Goal: Information Seeking & Learning: Learn about a topic

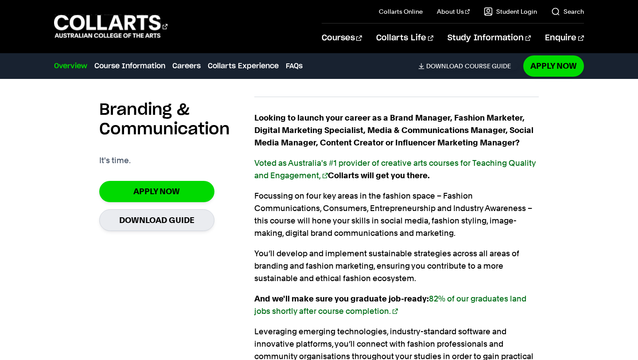
scroll to position [614, 0]
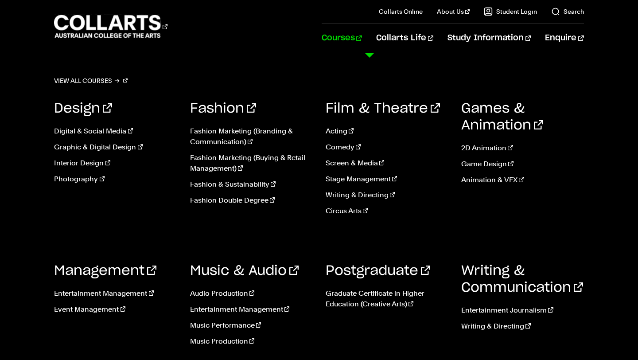
click at [362, 37] on link "Courses" at bounding box center [342, 37] width 40 height 29
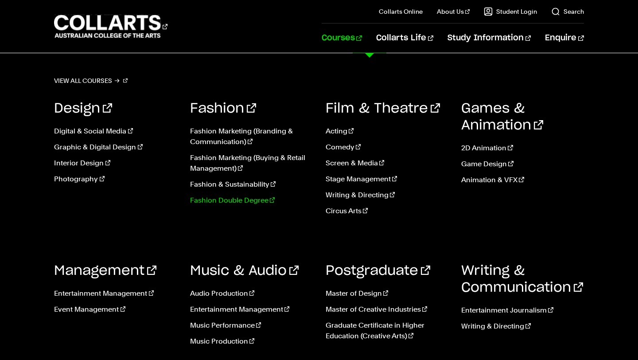
click at [239, 202] on link "Fashion Double Degree" at bounding box center [251, 200] width 122 height 11
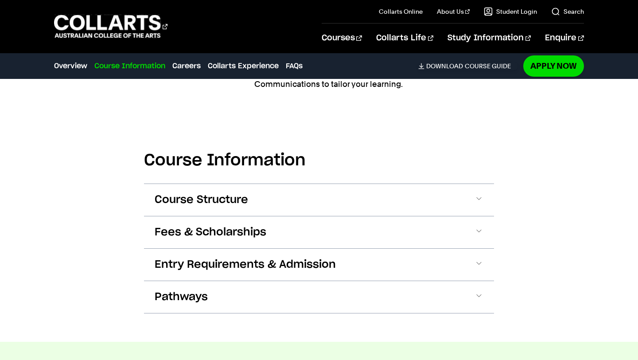
scroll to position [901, 0]
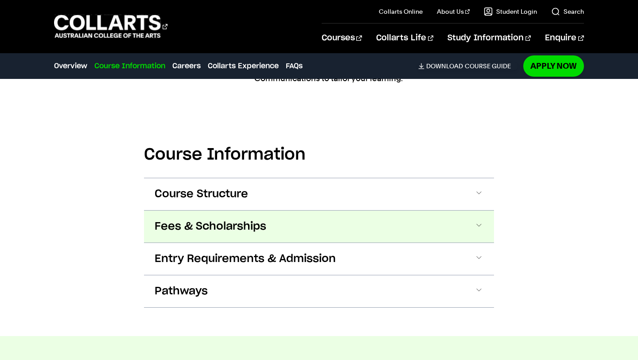
click at [235, 231] on span "Fees & Scholarships" at bounding box center [211, 226] width 112 height 14
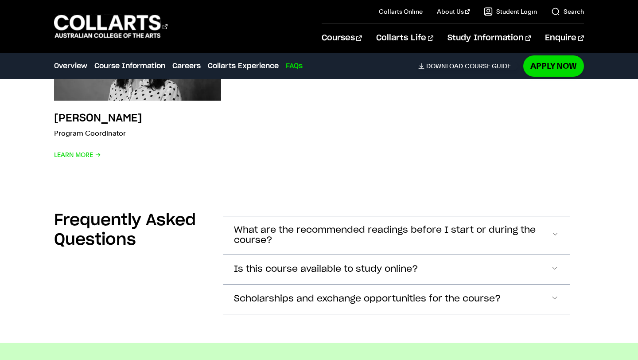
scroll to position [3052, 0]
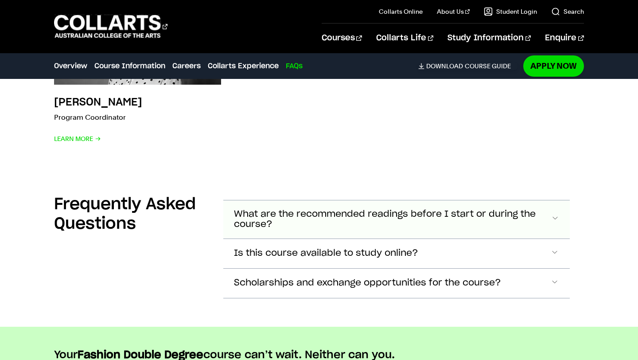
click at [278, 221] on button "What are the recommended readings before I start or during the course?" at bounding box center [396, 219] width 346 height 38
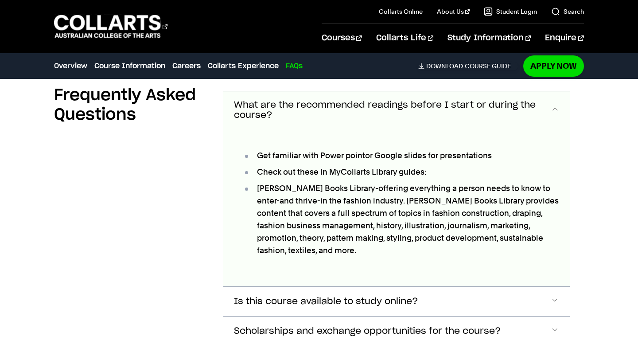
scroll to position [3164, 0]
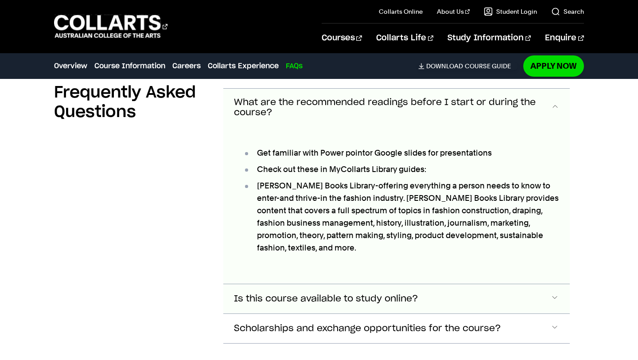
click at [298, 127] on button "Is this course available to study online?" at bounding box center [396, 108] width 346 height 38
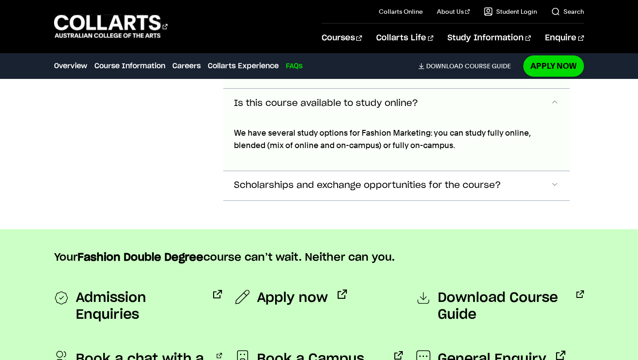
scroll to position [3373, 0]
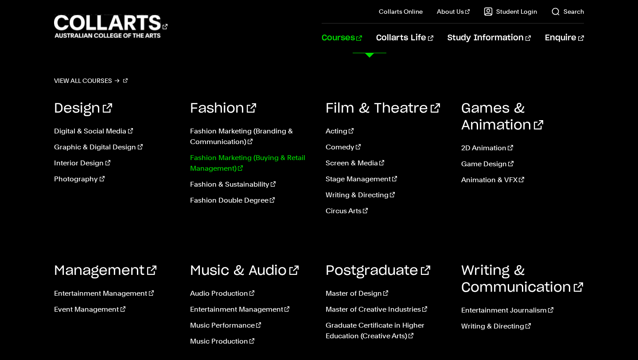
scroll to position [3557, 0]
click at [142, 292] on link "Entertainment Management" at bounding box center [115, 293] width 122 height 11
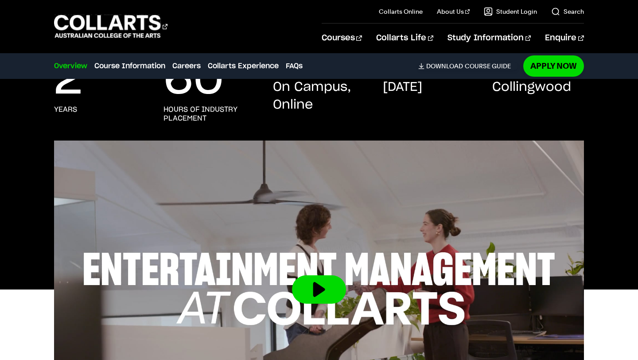
scroll to position [219, 0]
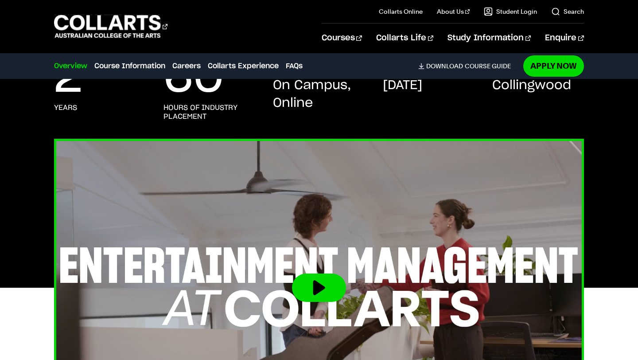
click at [313, 274] on button at bounding box center [319, 288] width 54 height 28
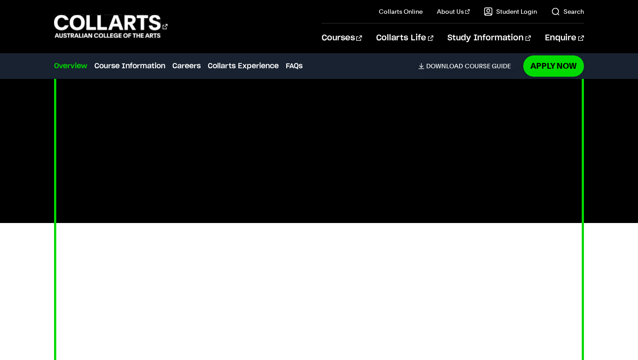
scroll to position [290, 0]
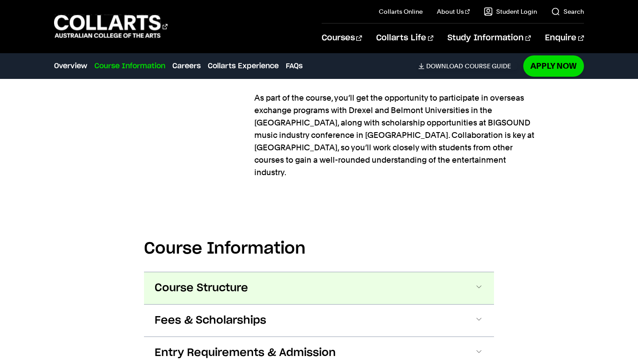
click at [237, 281] on span "Course Structure" at bounding box center [202, 288] width 94 height 14
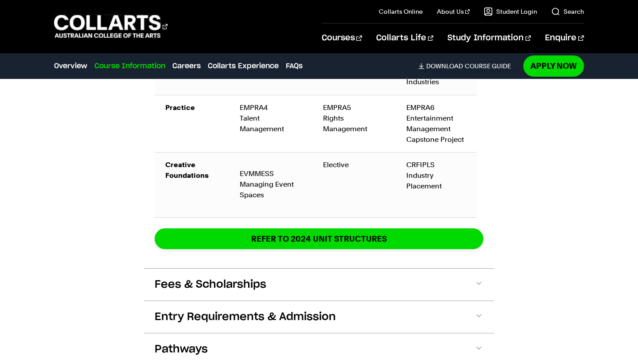
scroll to position [1880, 0]
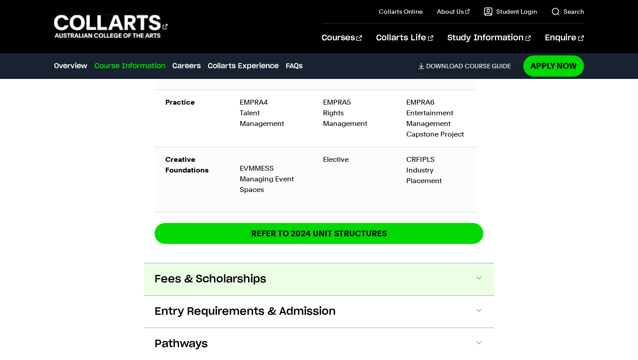
click at [167, 263] on button "Fees & Scholarships" at bounding box center [319, 279] width 350 height 32
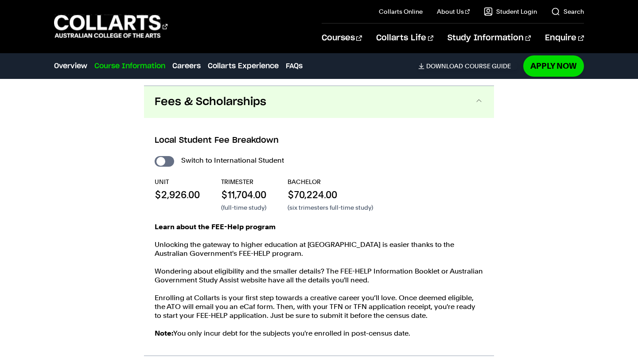
scroll to position [2058, 0]
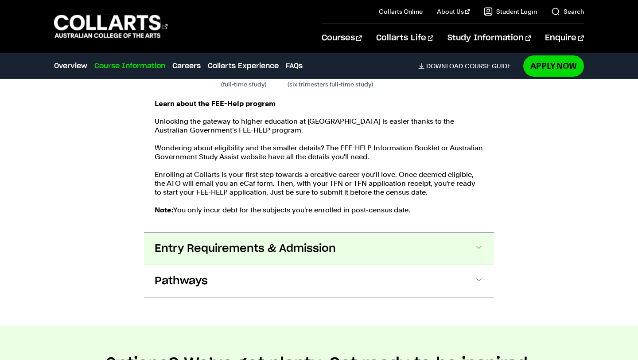
click at [309, 242] on span "Entry Requirements & Admission" at bounding box center [245, 249] width 181 height 14
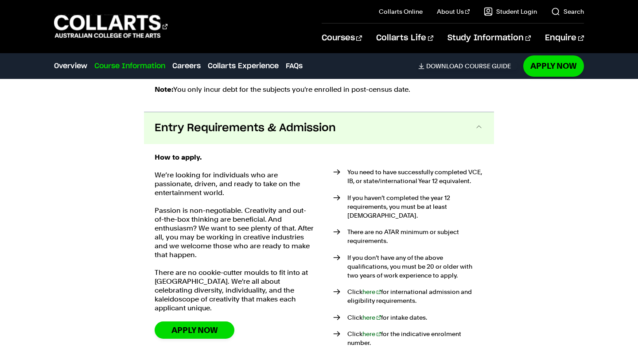
scroll to position [2309, 0]
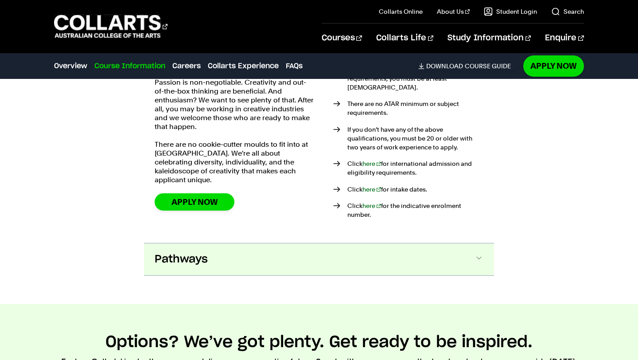
click at [356, 243] on button "Pathways" at bounding box center [319, 259] width 350 height 32
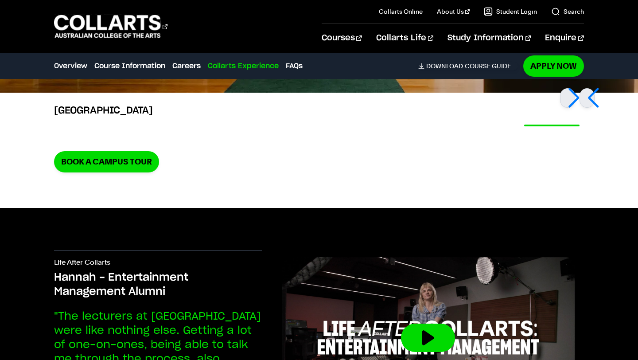
scroll to position [3782, 0]
